Goal: Entertainment & Leisure: Consume media (video, audio)

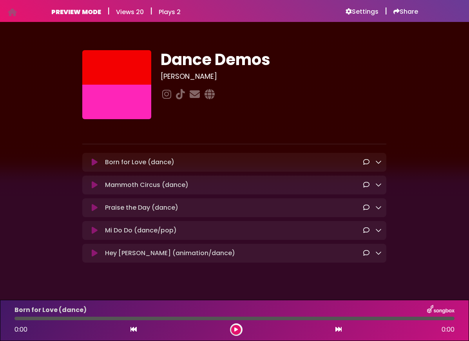
click at [94, 208] on icon at bounding box center [95, 208] width 6 height 8
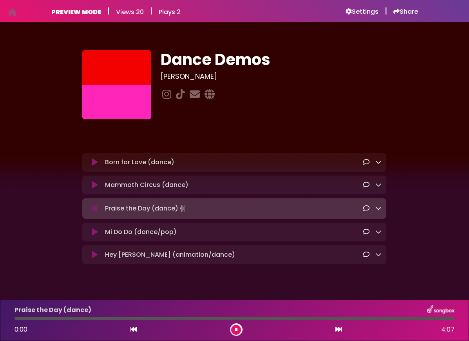
click at [95, 209] on icon at bounding box center [94, 209] width 5 height 8
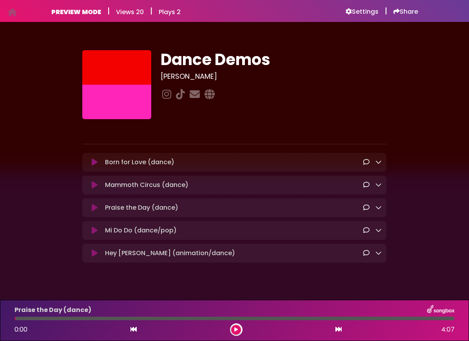
click at [96, 207] on icon at bounding box center [95, 208] width 6 height 8
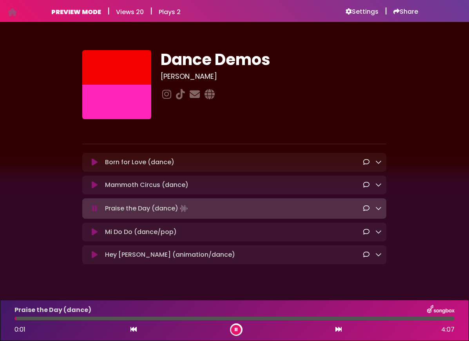
scroll to position [5, 0]
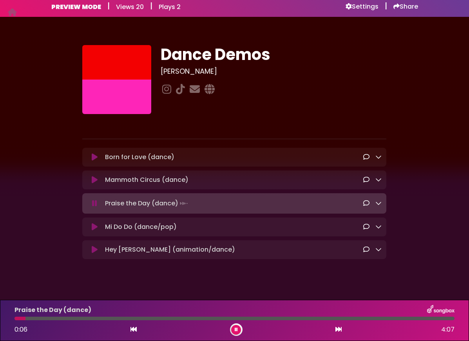
click at [94, 205] on icon at bounding box center [94, 204] width 5 height 8
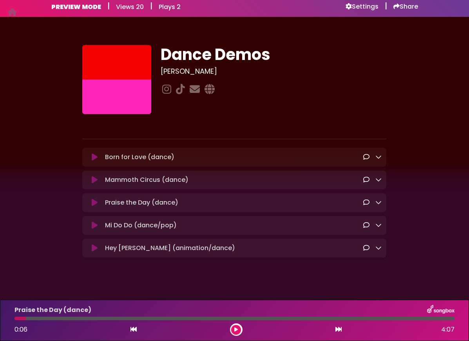
click at [94, 205] on icon at bounding box center [95, 203] width 6 height 8
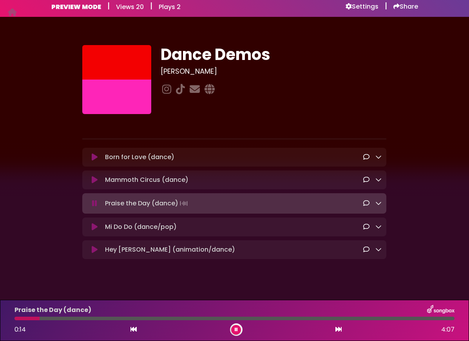
click at [94, 205] on icon at bounding box center [94, 204] width 5 height 8
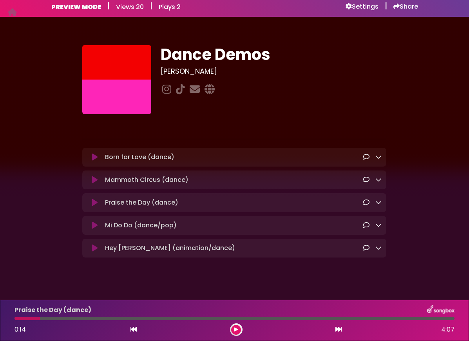
click at [95, 182] on icon at bounding box center [95, 180] width 6 height 8
click at [95, 181] on icon at bounding box center [95, 180] width 6 height 8
click at [94, 183] on icon at bounding box center [95, 180] width 6 height 8
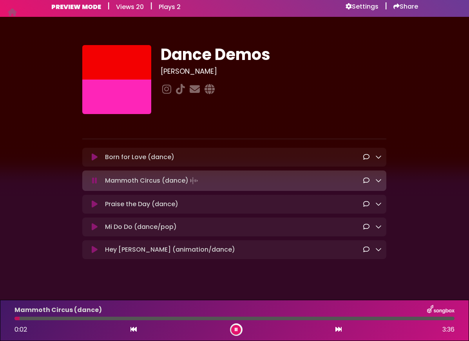
click at [95, 205] on icon at bounding box center [95, 204] width 6 height 8
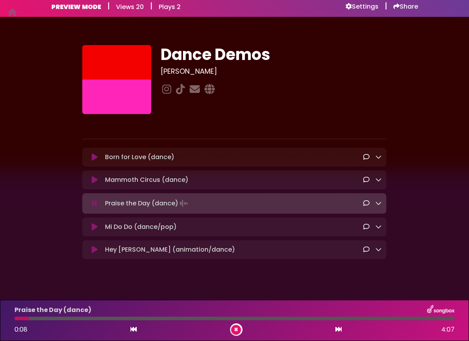
click at [93, 228] on icon at bounding box center [95, 227] width 6 height 8
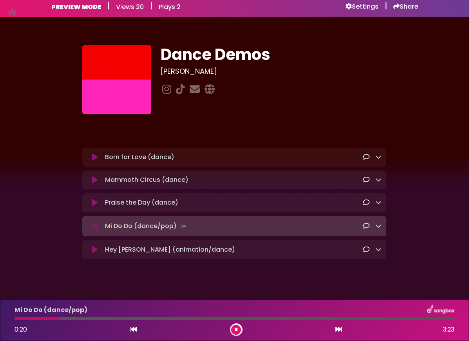
click at [239, 329] on button at bounding box center [236, 330] width 10 height 10
